Goal: Register for event/course

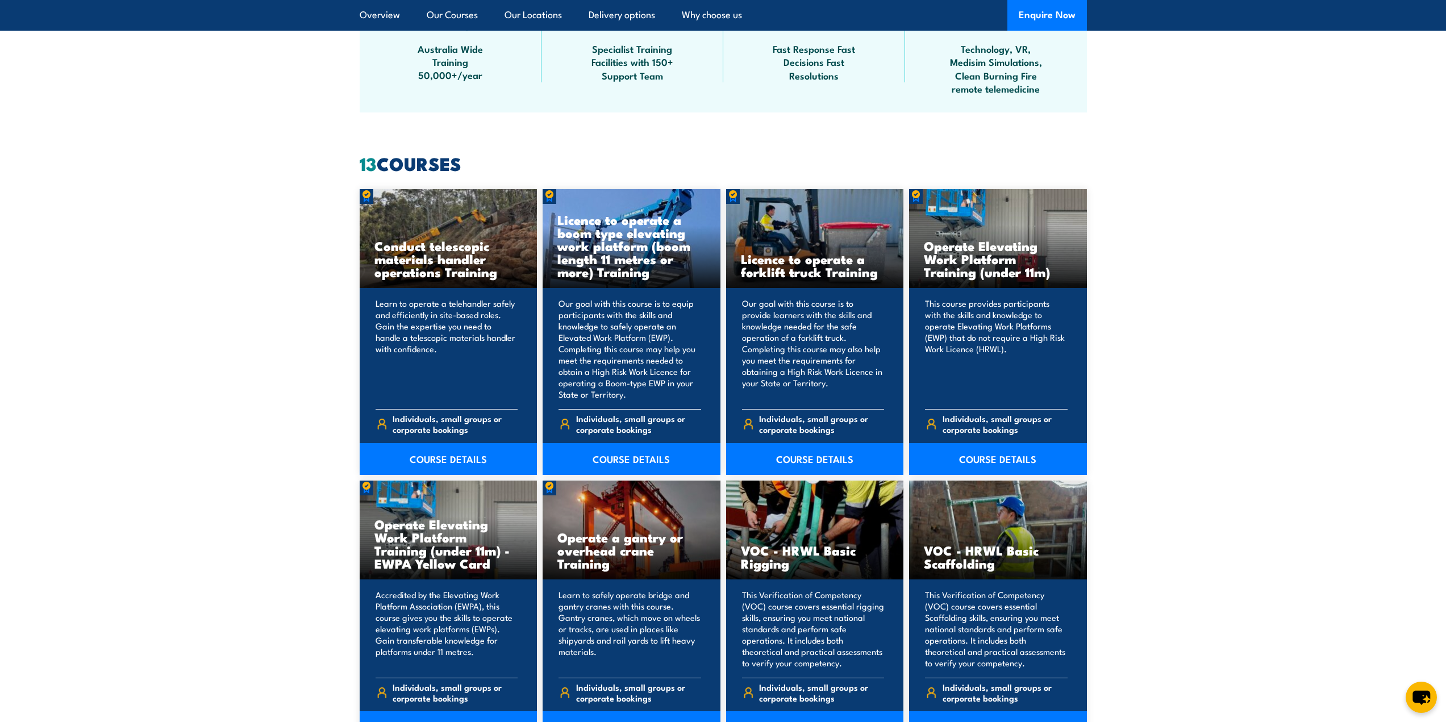
scroll to position [781, 0]
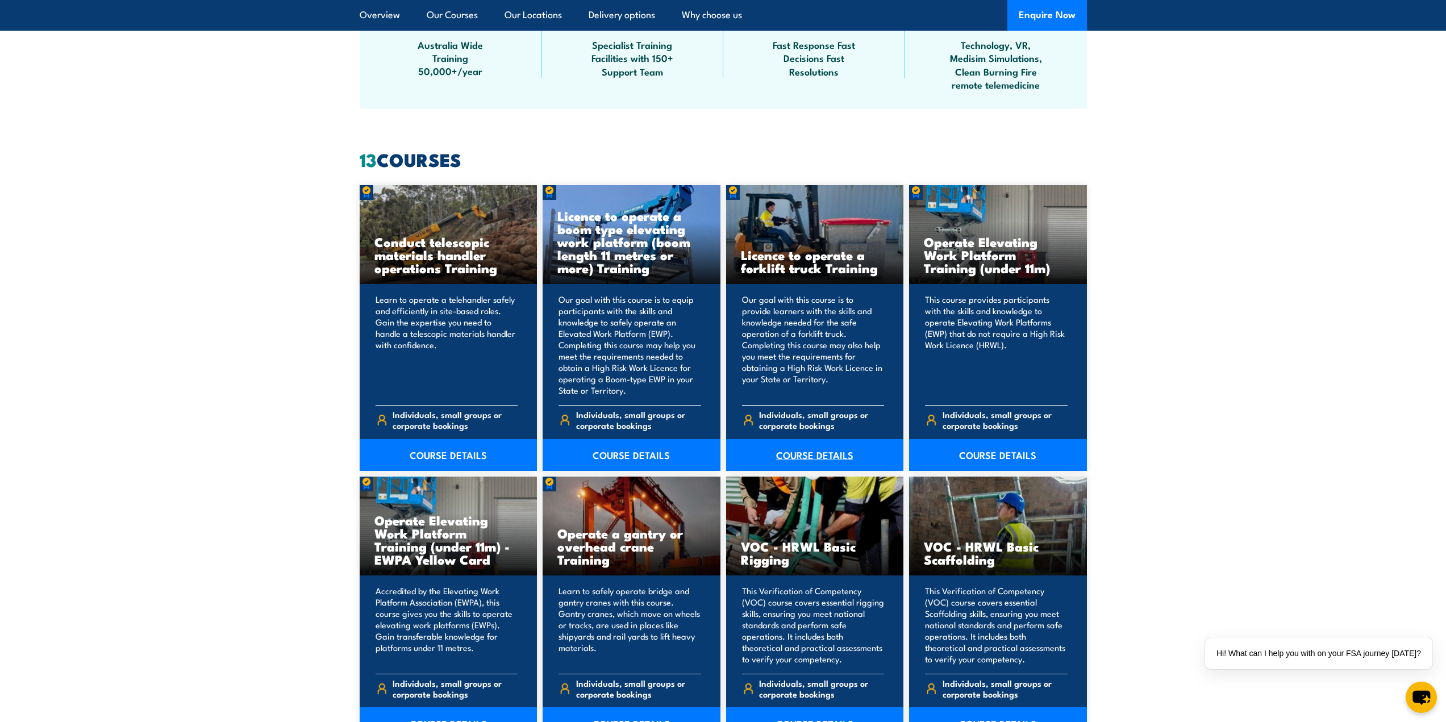
click at [824, 453] on link "COURSE DETAILS" at bounding box center [815, 455] width 178 height 32
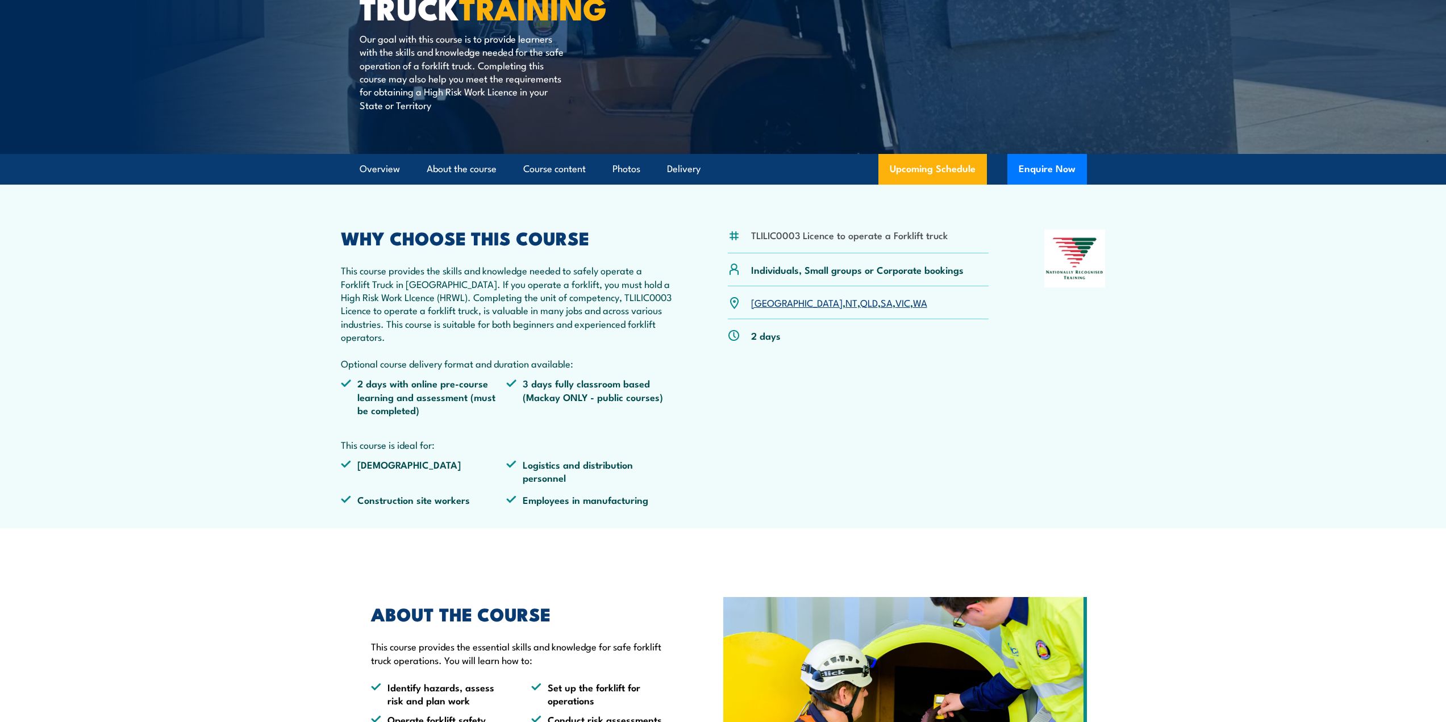
scroll to position [242, 0]
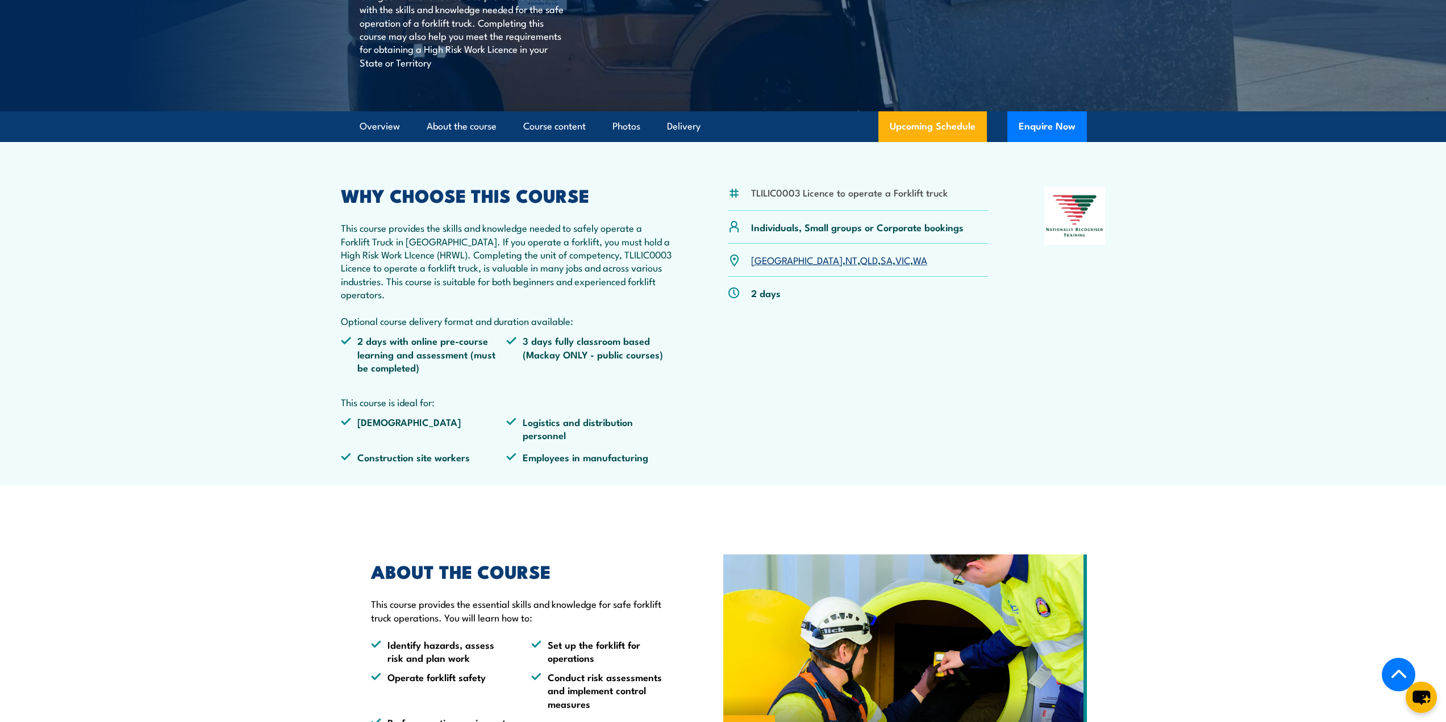
click at [863, 271] on div "NSW , NT , QLD , SA , VIC , WA" at bounding box center [858, 260] width 261 height 33
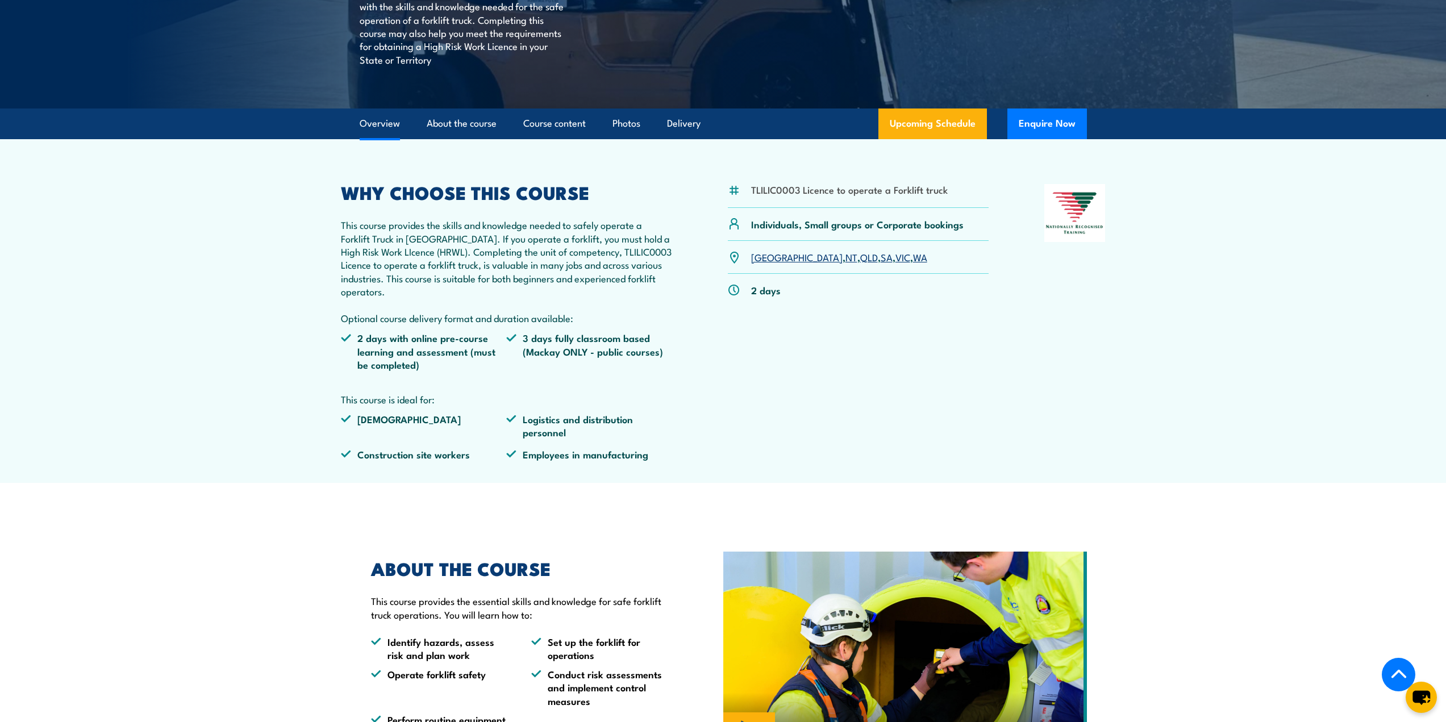
click at [913, 260] on link "WA" at bounding box center [920, 257] width 14 height 14
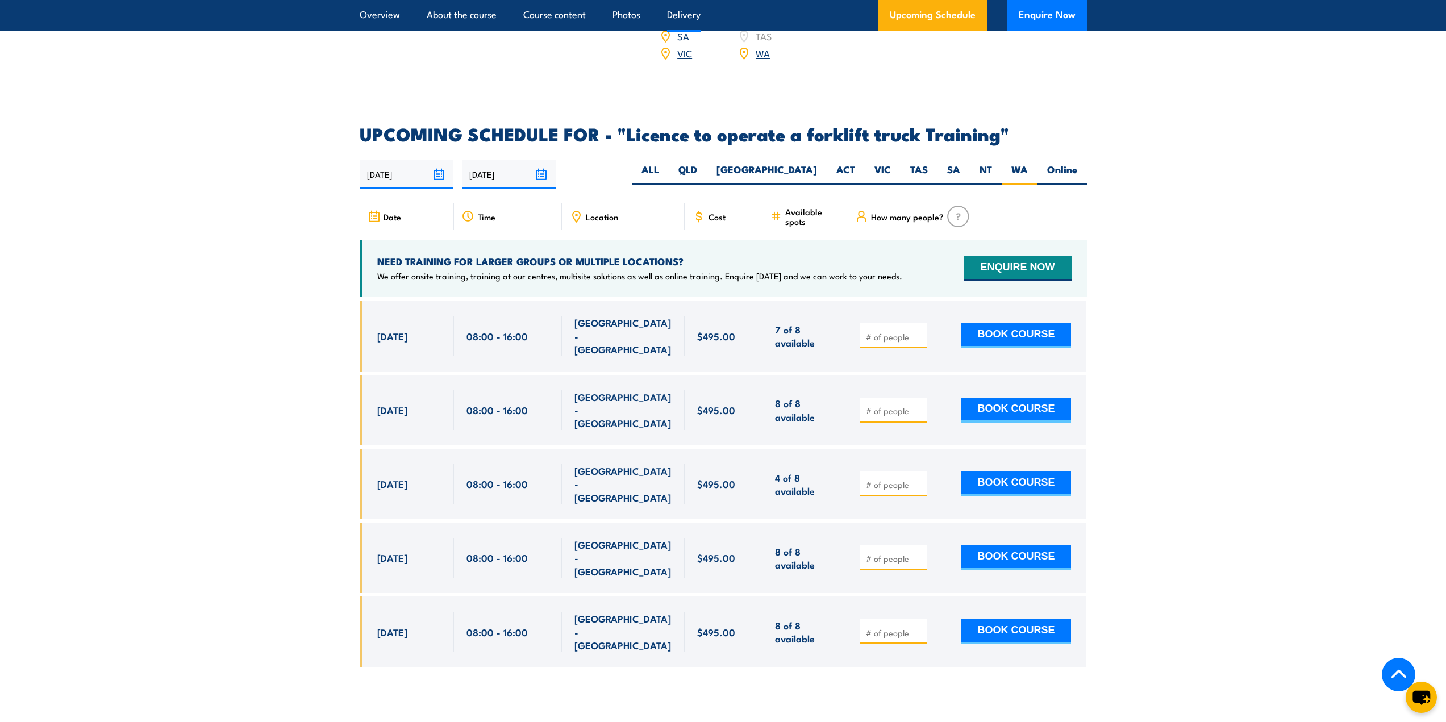
scroll to position [1675, 0]
